Goal: Task Accomplishment & Management: Manage account settings

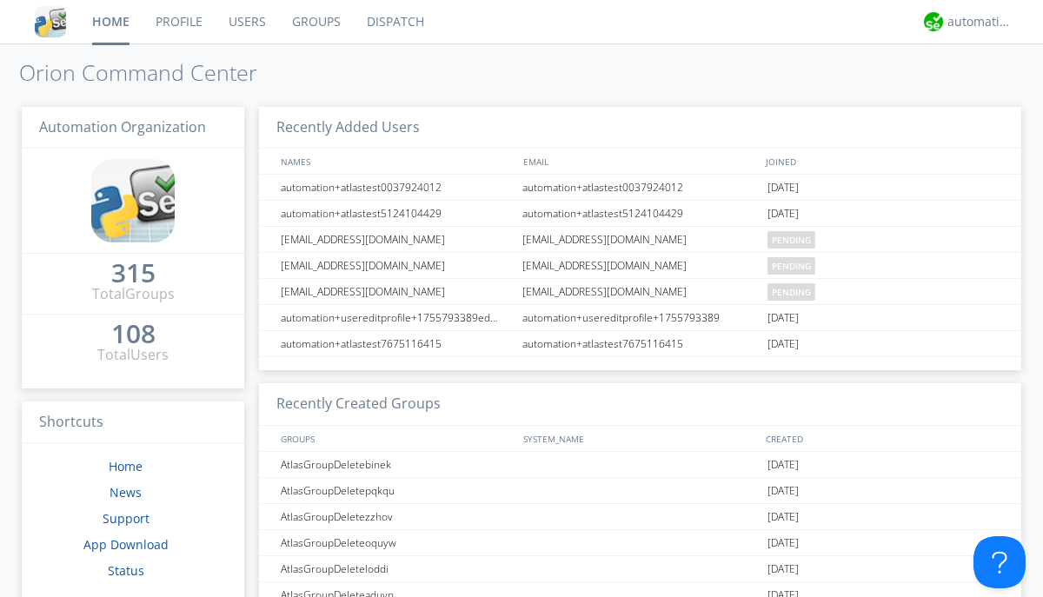
click at [246, 22] on link "Users" at bounding box center [247, 21] width 63 height 43
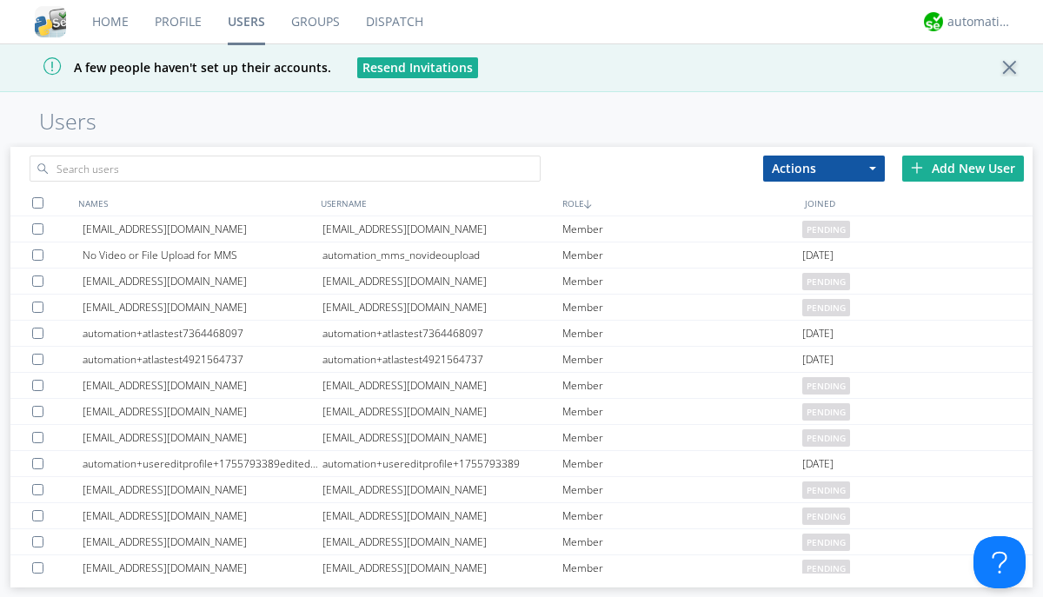
click at [963, 168] on div "Add New User" at bounding box center [963, 169] width 122 height 26
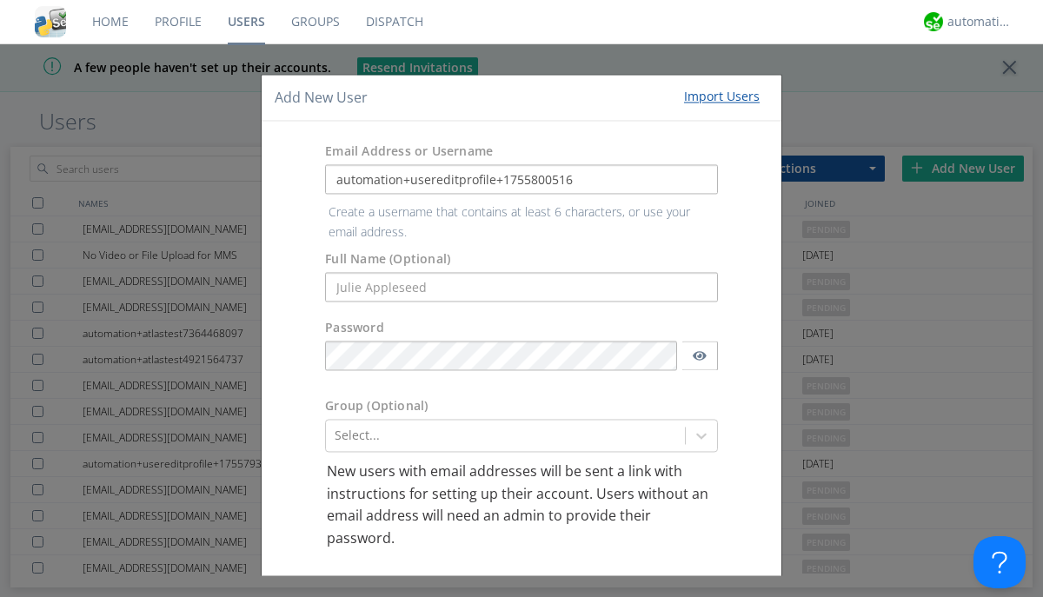
type input "automation+usereditprofile+1755800516"
click at [631, 581] on button "Create User Account" at bounding box center [638, 594] width 148 height 26
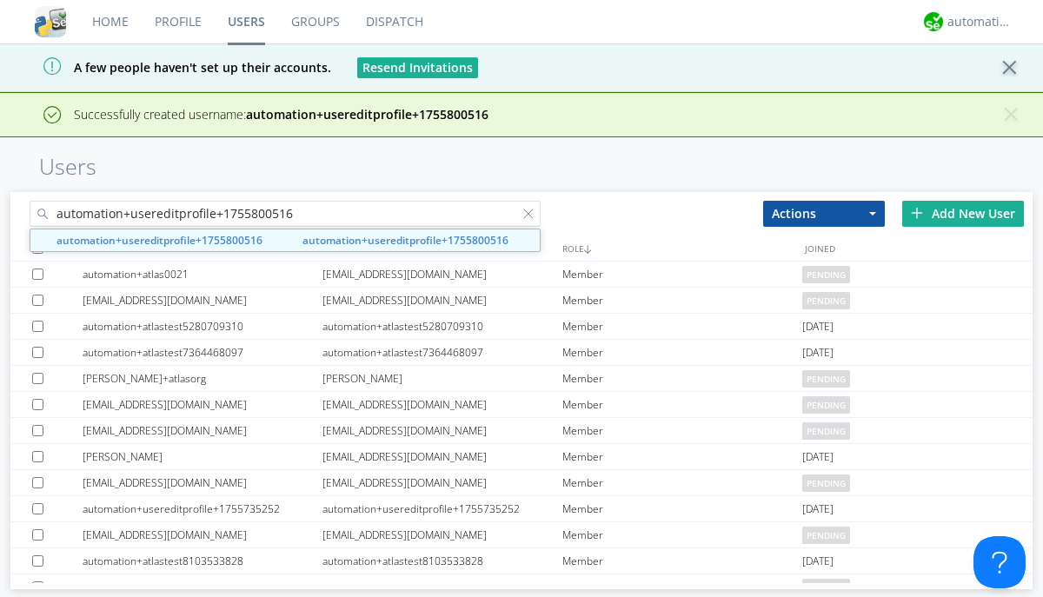
type input "automation+usereditprofile+1755800516"
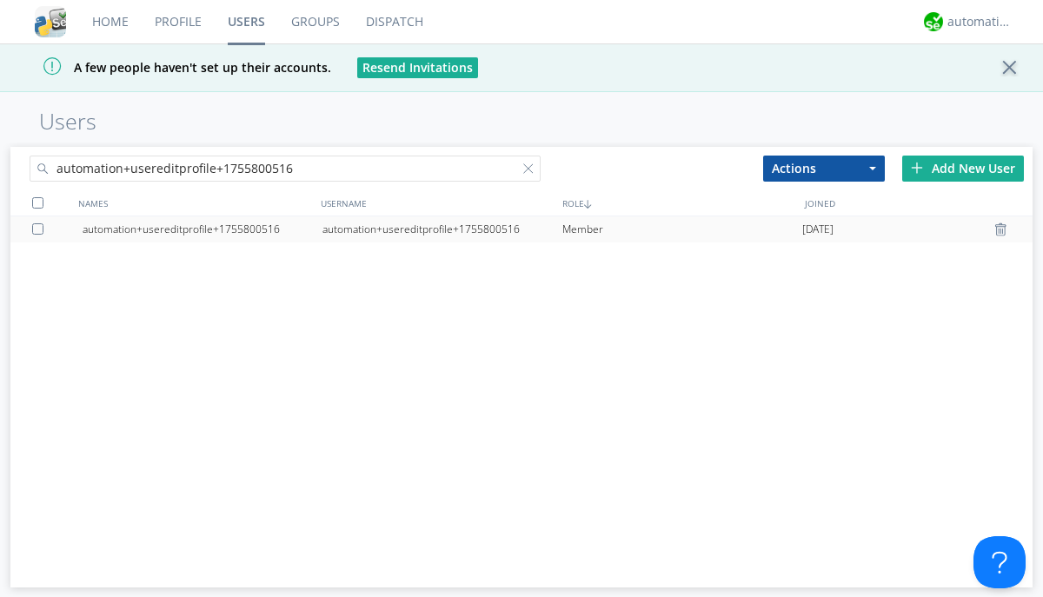
click at [442, 229] on div "automation+usereditprofile+1755800516" at bounding box center [443, 229] width 240 height 26
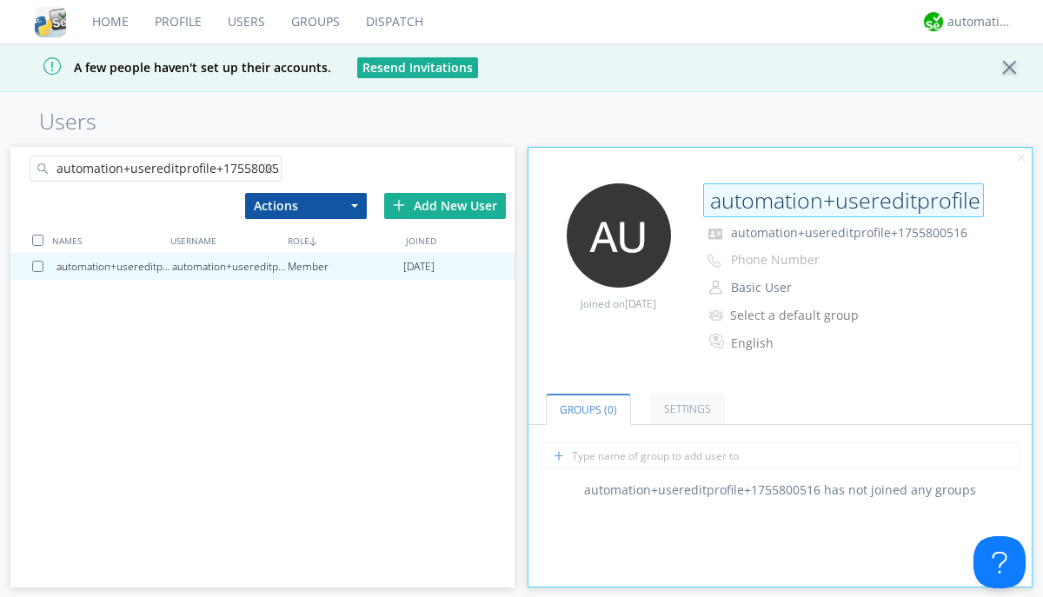
click at [843, 200] on input "automation+usereditprofile+1755800516" at bounding box center [843, 200] width 281 height 35
type input "editedautomation+usereditprofile+1755800516"
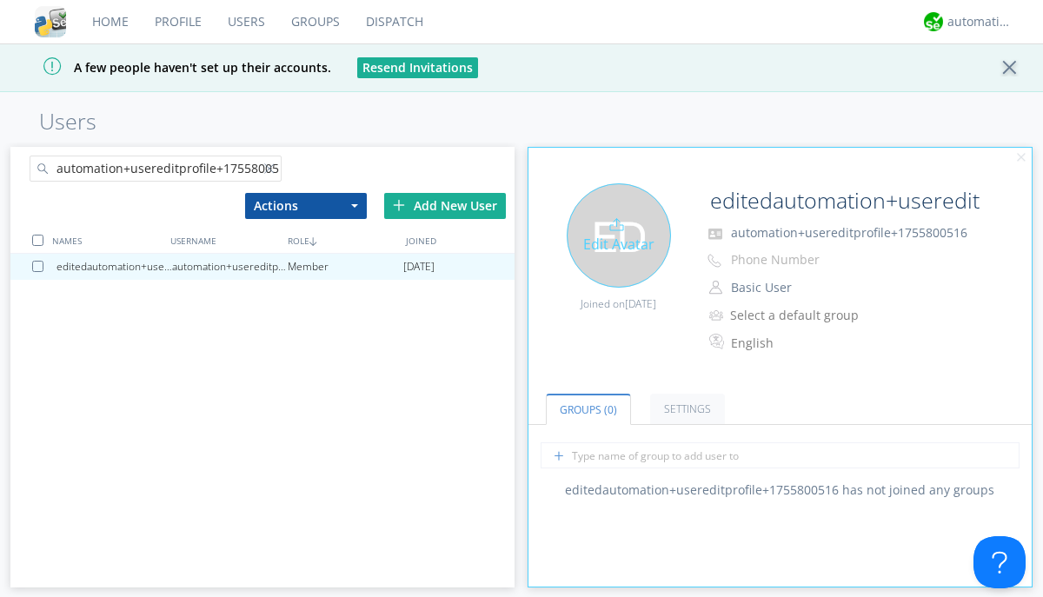
click at [618, 235] on div "Edit Avatar" at bounding box center [619, 235] width 104 height 104
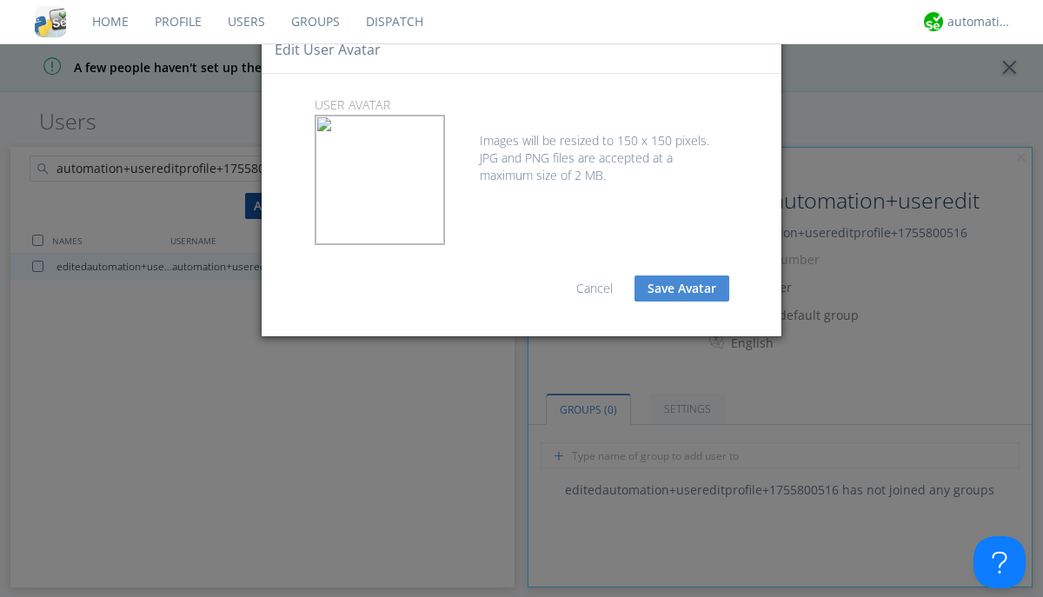
click at [682, 289] on button "Save Avatar" at bounding box center [682, 289] width 95 height 26
